Goal: Browse casually: Explore the website without a specific task or goal

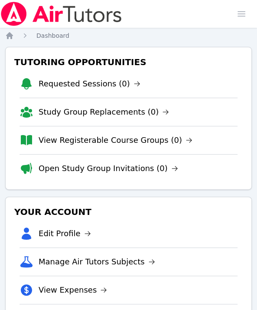
drag, startPoint x: 0, startPoint y: 0, endPoint x: 215, endPoint y: 15, distance: 215.9
click at [215, 15] on div "Home Sessions Study Groups Students Messages Open user menu [PERSON_NAME] Le Op…" at bounding box center [128, 14] width 257 height 28
